Goal: Transaction & Acquisition: Purchase product/service

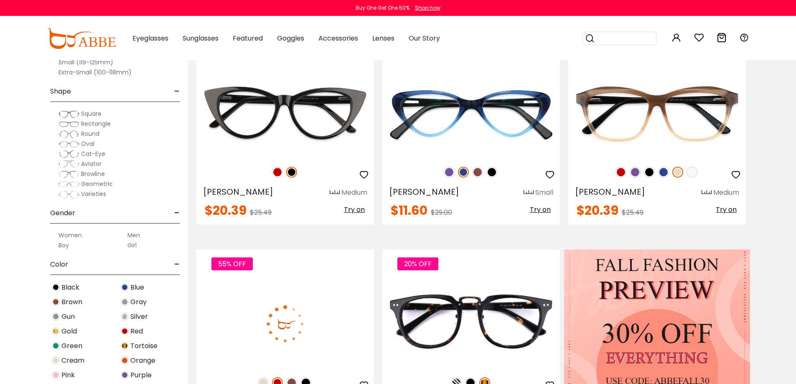
scroll to position [334, 0]
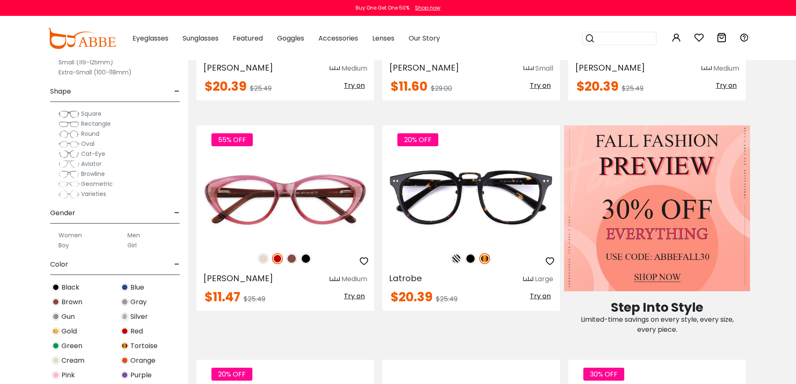
click at [99, 124] on span "Rectangle" at bounding box center [96, 123] width 30 height 8
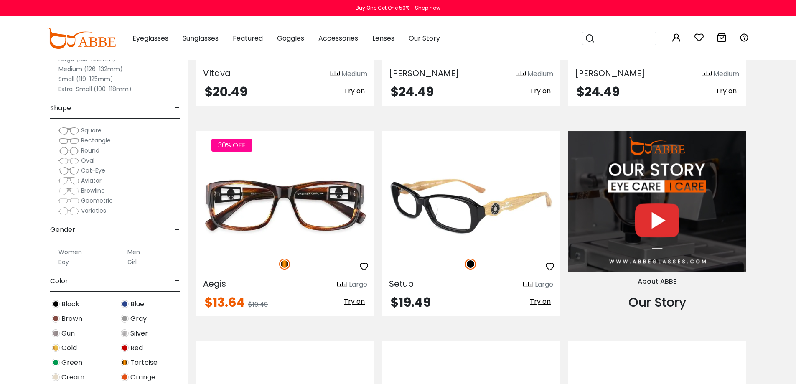
scroll to position [794, 0]
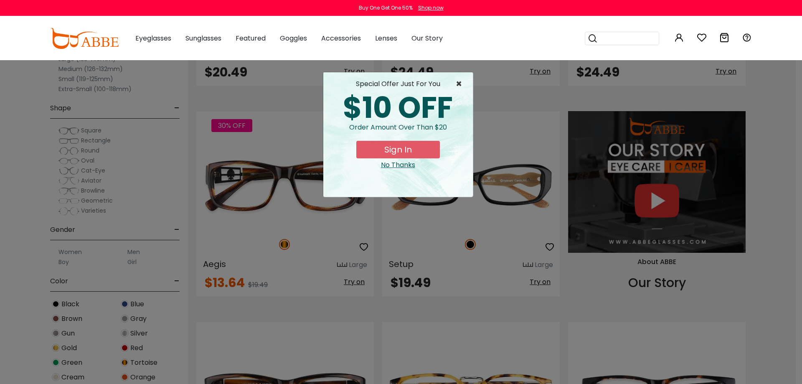
click at [460, 81] on span "×" at bounding box center [461, 84] width 10 height 10
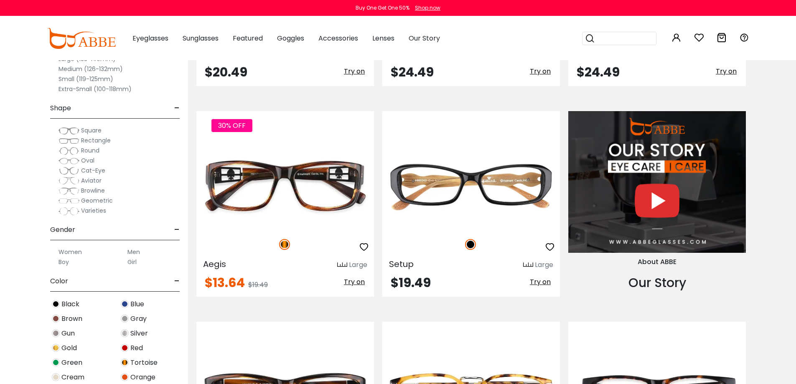
click at [135, 252] on label "Men" at bounding box center [133, 252] width 13 height 10
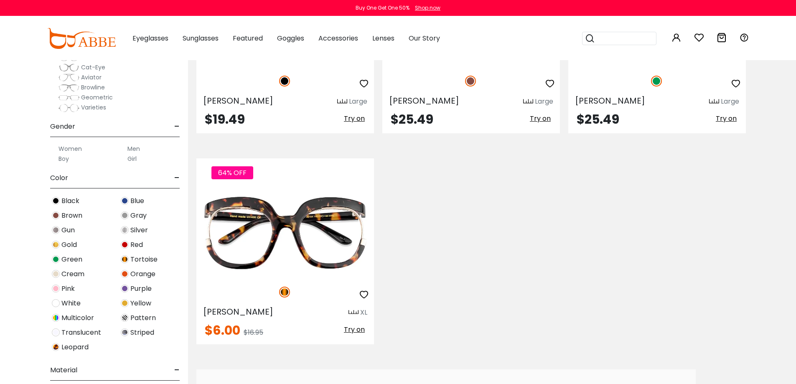
scroll to position [125, 0]
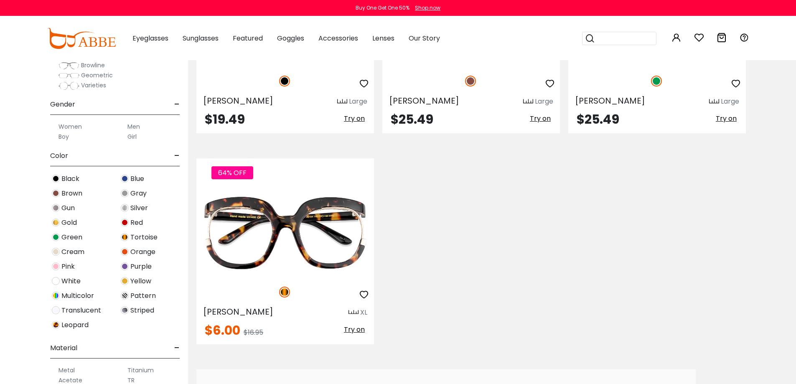
click at [56, 178] on img at bounding box center [56, 179] width 8 height 8
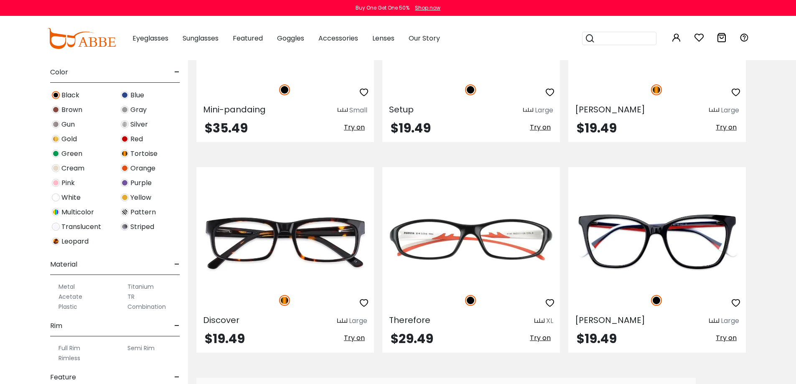
scroll to position [334, 0]
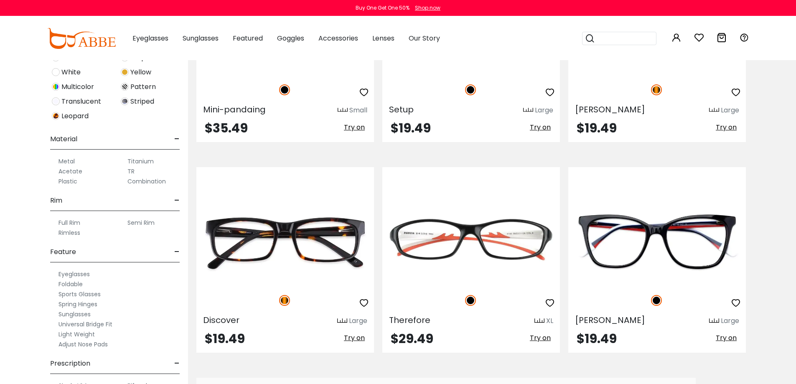
click at [64, 160] on label "Metal" at bounding box center [66, 161] width 16 height 10
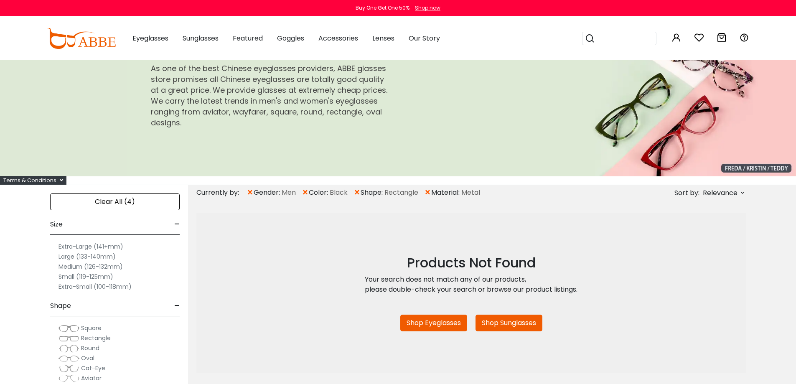
scroll to position [42, 0]
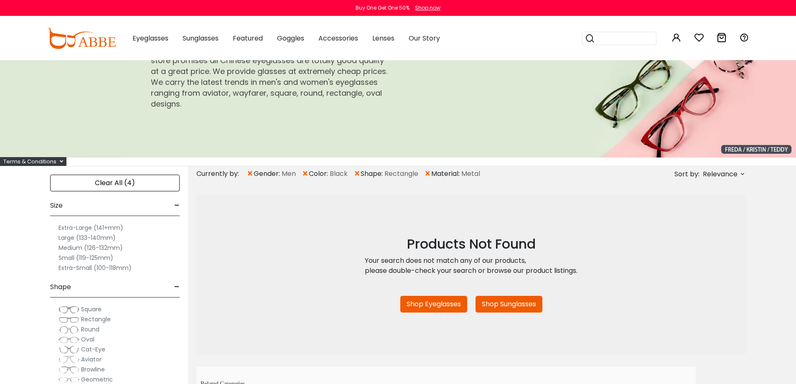
click at [356, 173] on span "×" at bounding box center [356, 173] width 7 height 15
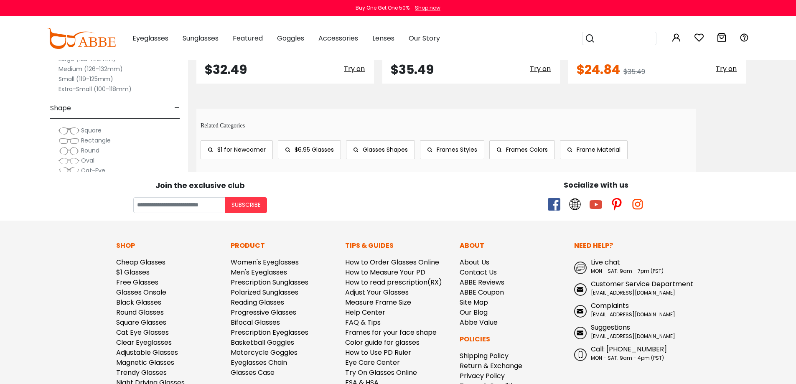
scroll to position [835, 0]
